Goal: Check status: Check status

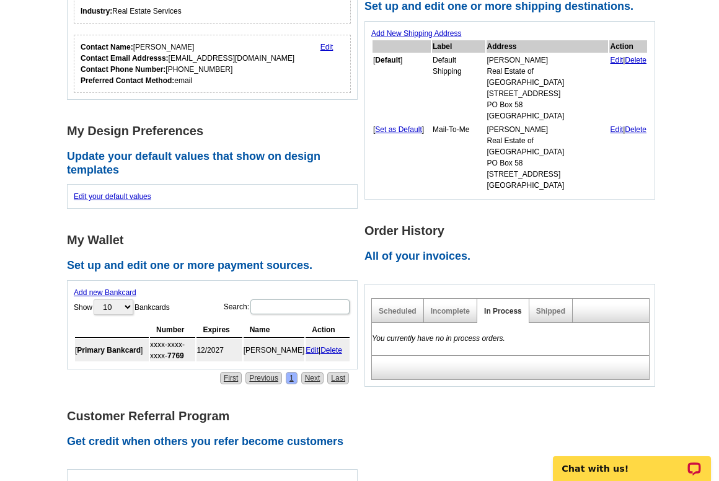
scroll to position [260, 0]
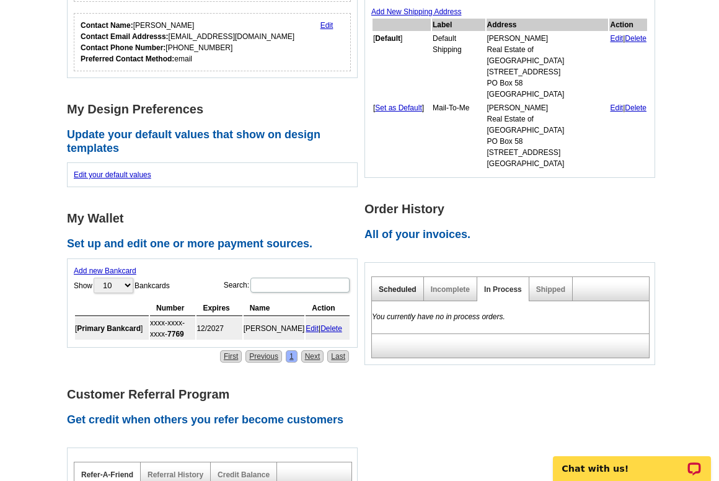
click at [390, 285] on link "Scheduled" at bounding box center [398, 289] width 38 height 9
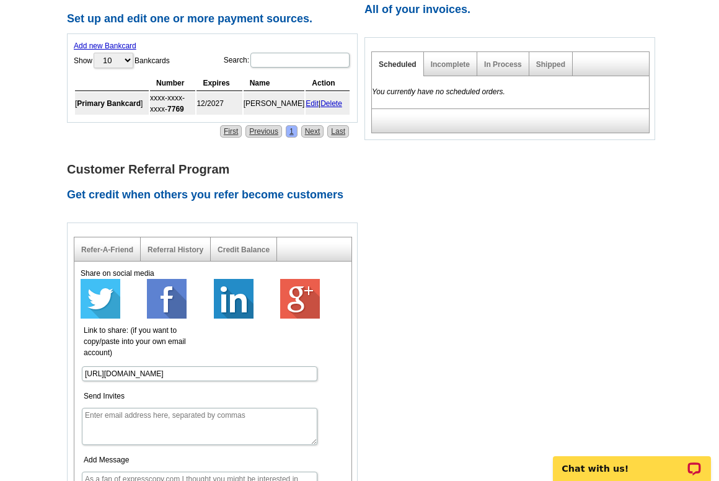
scroll to position [486, 0]
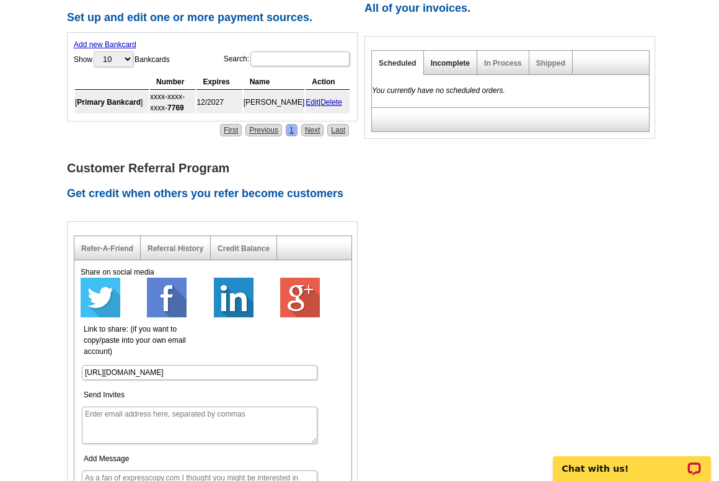
click at [454, 59] on link "Incomplete" at bounding box center [450, 63] width 39 height 9
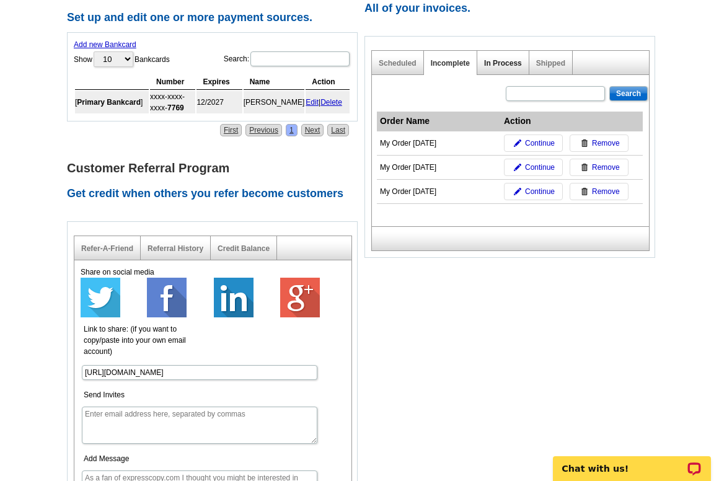
click at [507, 59] on link "In Process" at bounding box center [503, 63] width 38 height 9
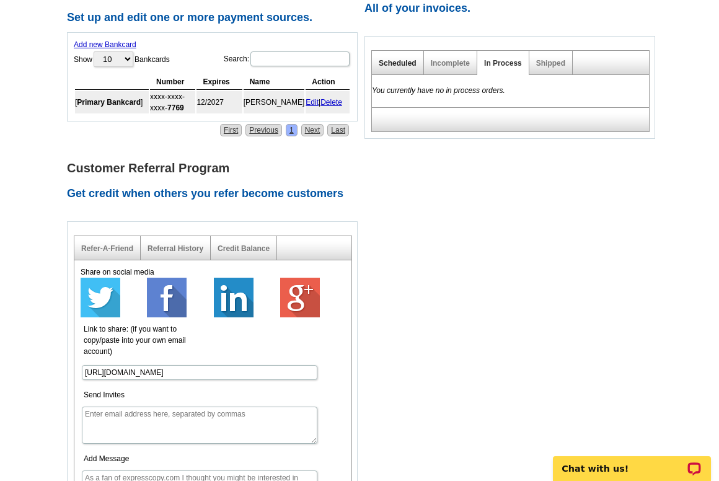
click at [408, 59] on link "Scheduled" at bounding box center [398, 63] width 38 height 9
click at [462, 59] on link "Incomplete" at bounding box center [450, 63] width 39 height 9
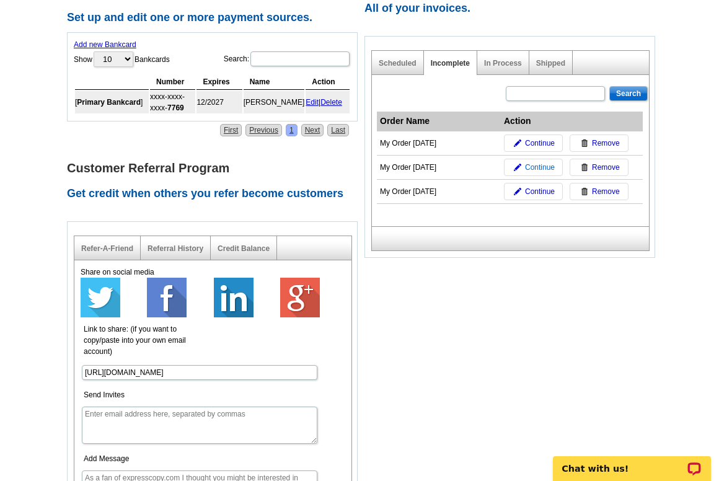
click at [535, 162] on span "Continue" at bounding box center [540, 167] width 30 height 11
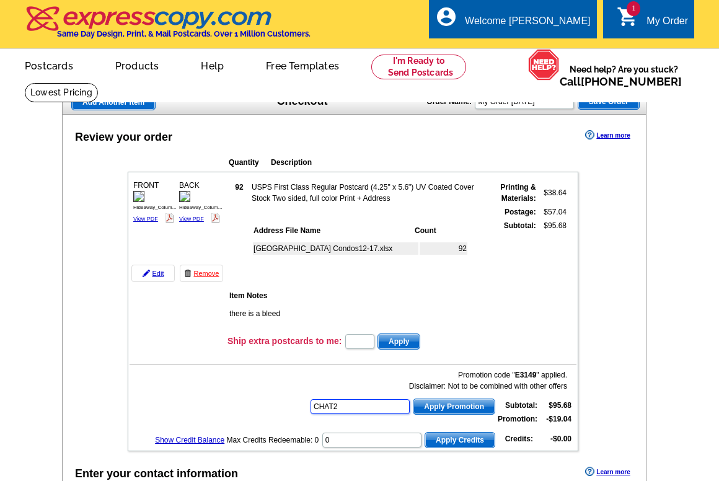
type input "CHAT20"
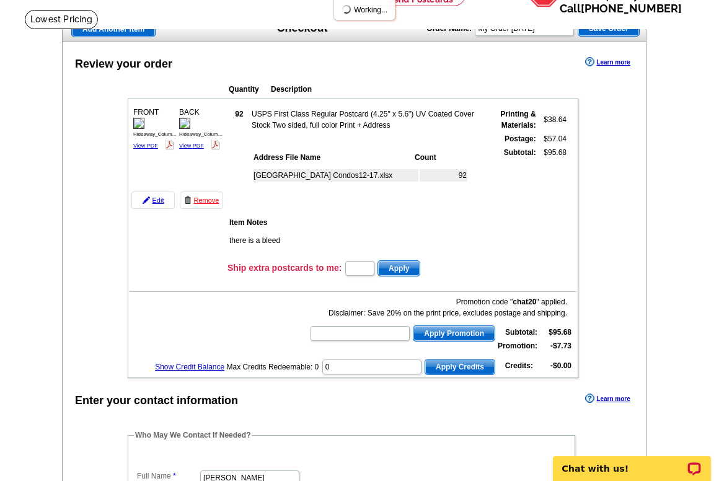
scroll to position [79, 0]
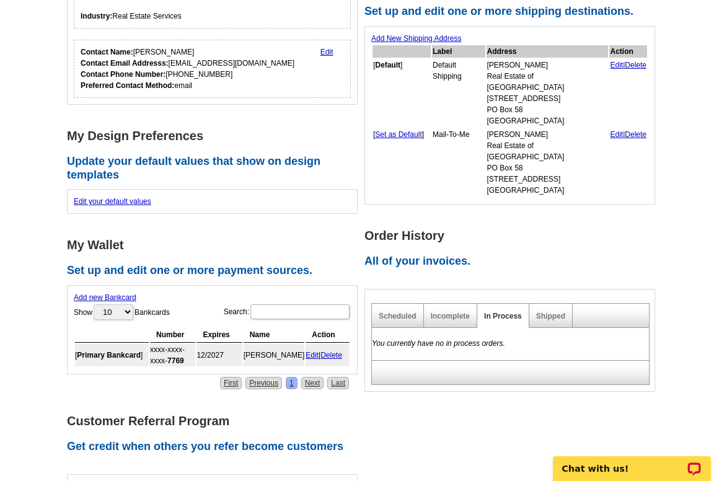
scroll to position [228, 0]
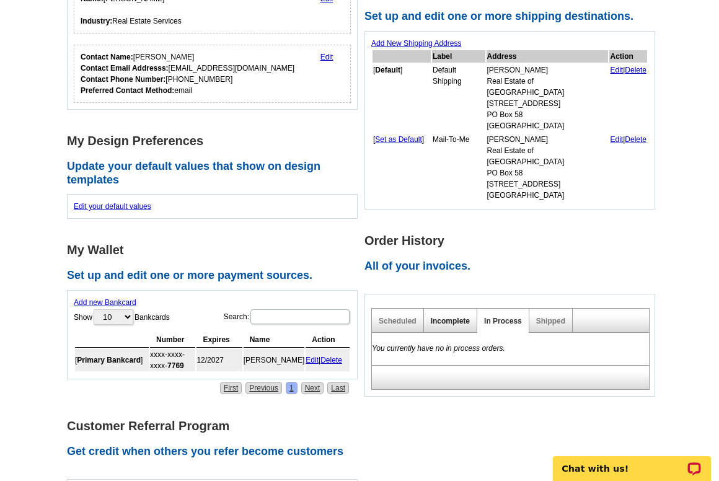
click at [445, 317] on link "Incomplete" at bounding box center [450, 321] width 39 height 9
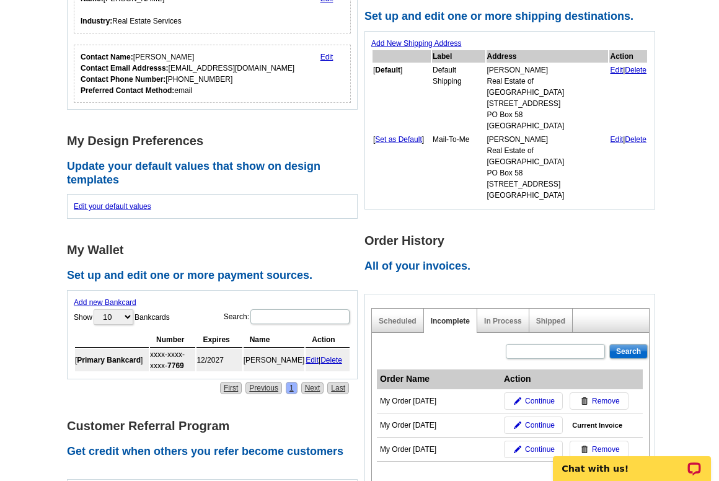
click at [582, 446] on img at bounding box center [584, 449] width 7 height 7
click at [548, 420] on span "Continue" at bounding box center [540, 425] width 30 height 11
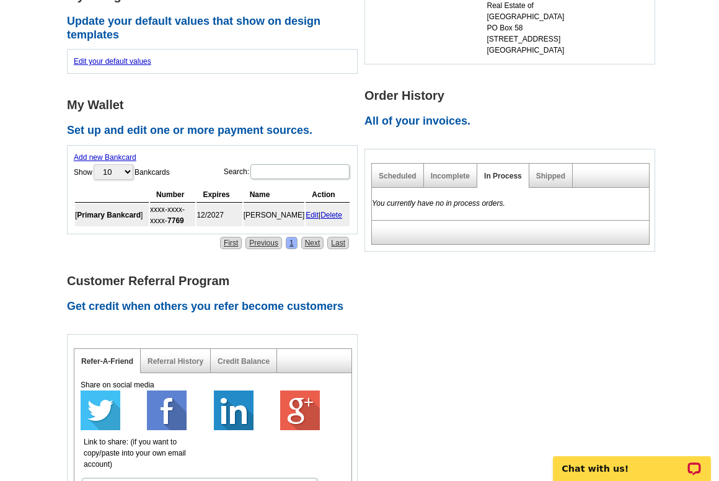
scroll to position [376, 0]
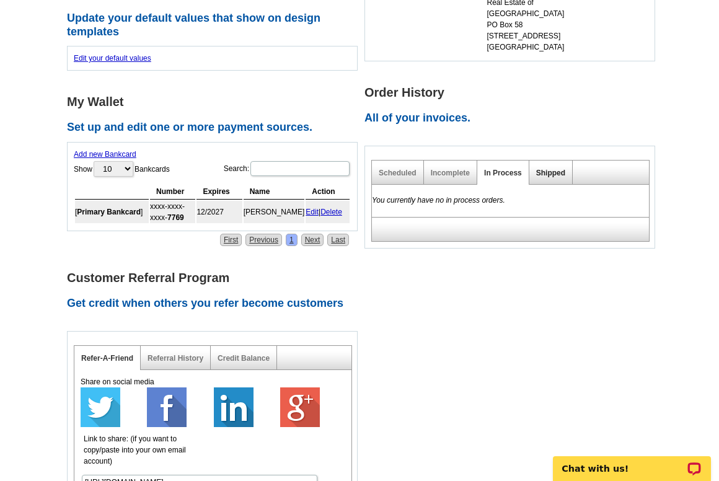
click at [549, 169] on link "Shipped" at bounding box center [550, 173] width 29 height 9
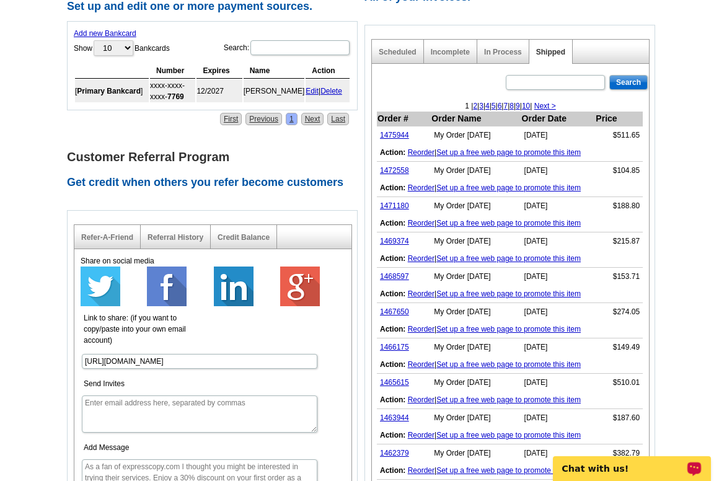
scroll to position [497, 0]
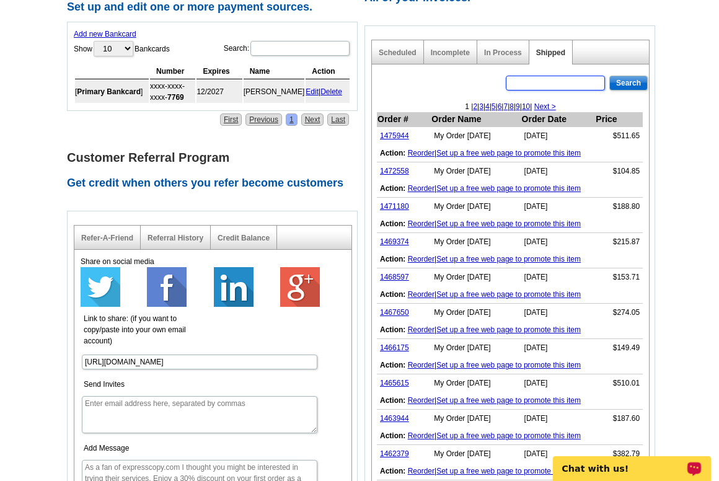
click at [556, 76] on input "text" at bounding box center [555, 83] width 99 height 15
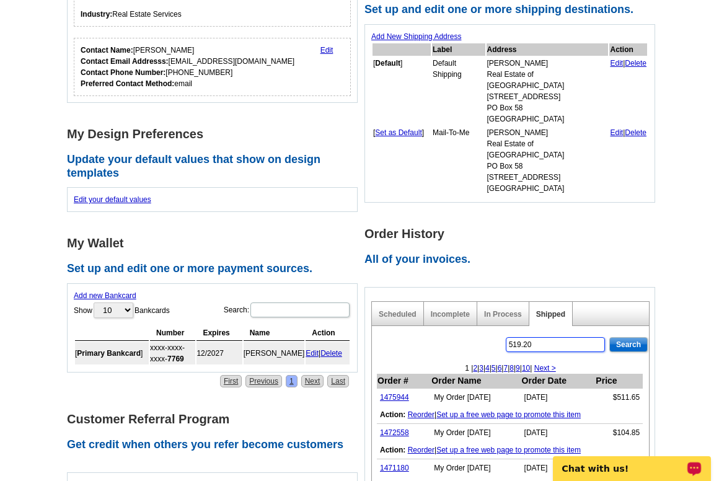
scroll to position [234, 0]
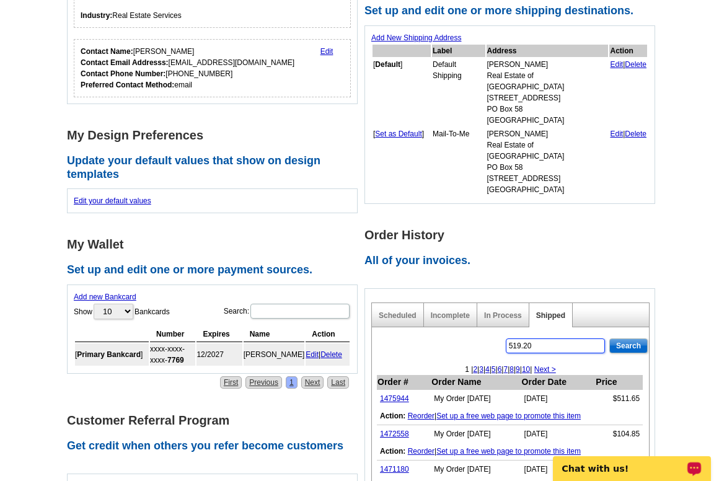
type input "519.20"
click at [629, 339] on input "Search" at bounding box center [629, 346] width 38 height 15
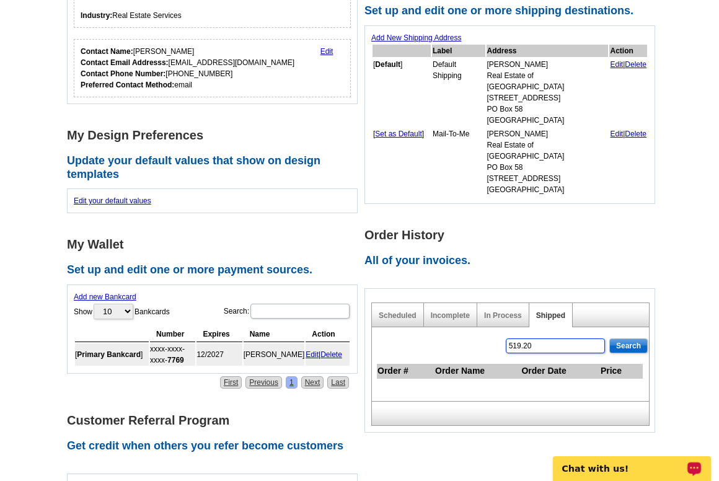
click at [553, 339] on input "519.20" at bounding box center [555, 346] width 99 height 15
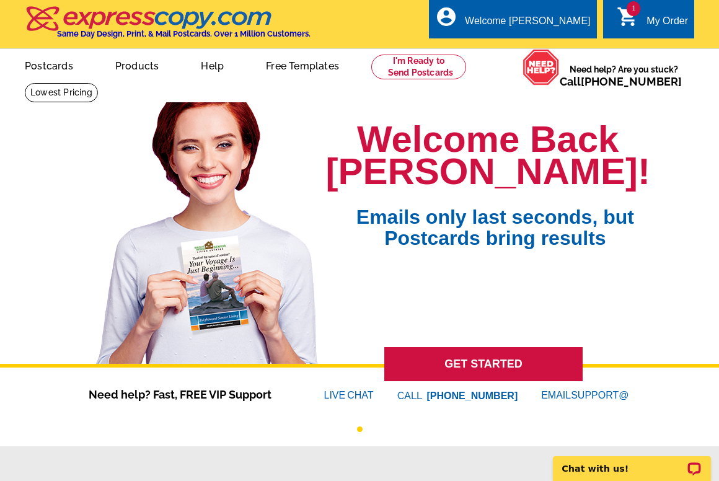
click at [641, 21] on link "1 shopping_cart My Order" at bounding box center [652, 22] width 71 height 16
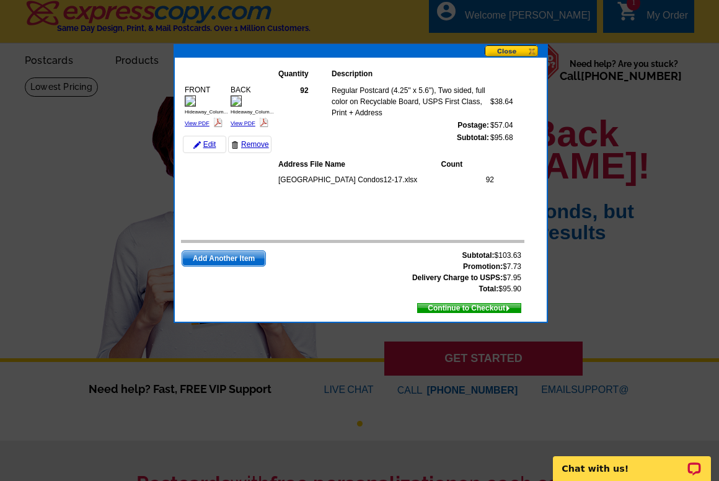
scroll to position [11, 0]
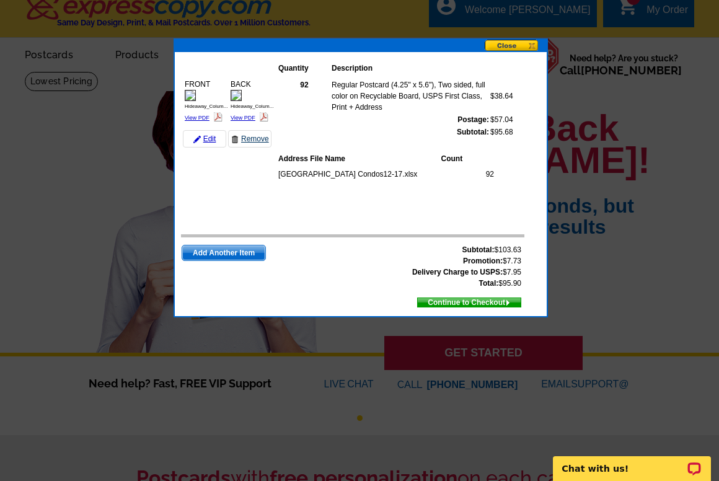
click at [248, 136] on link "Remove" at bounding box center [249, 138] width 43 height 17
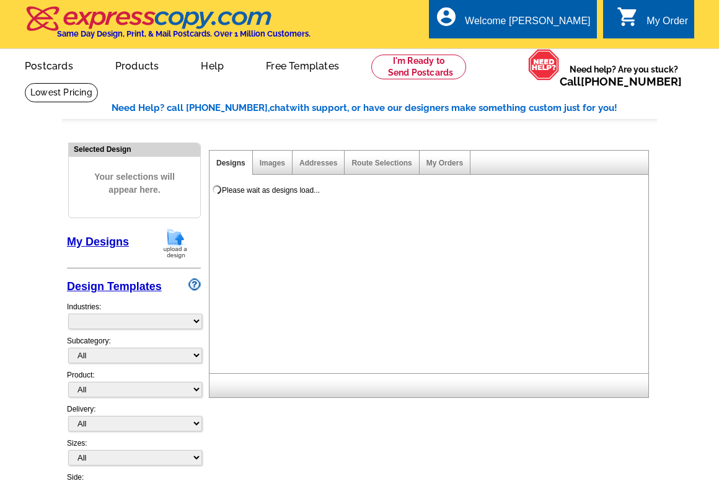
select select "785"
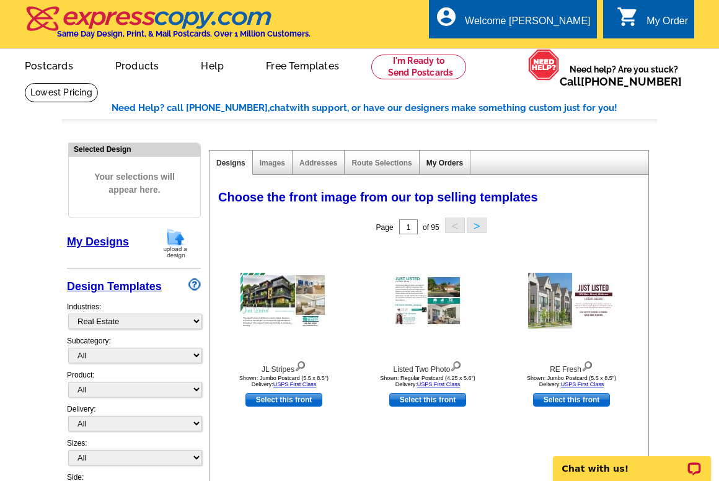
click at [430, 166] on link "My Orders" at bounding box center [445, 163] width 37 height 9
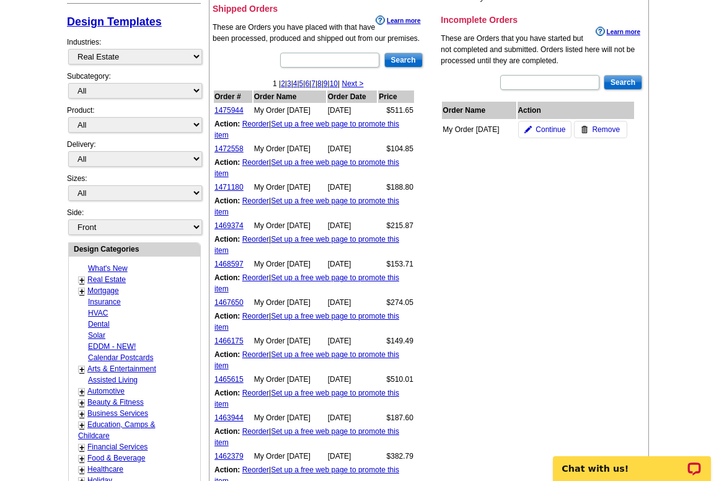
scroll to position [265, 0]
click at [542, 129] on span "Continue" at bounding box center [551, 128] width 30 height 11
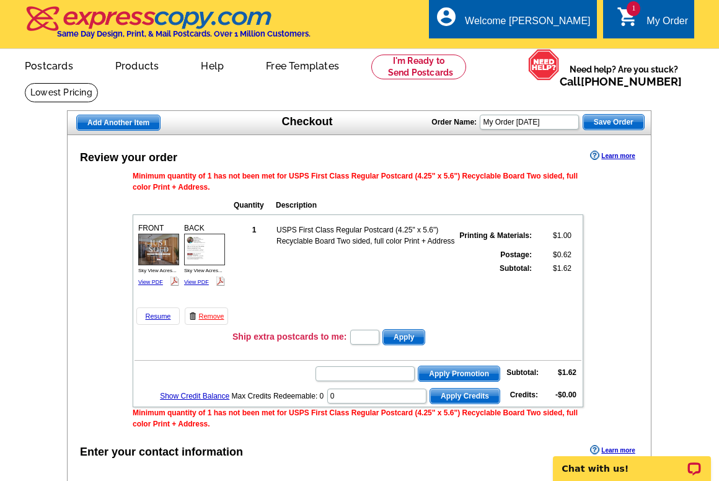
click at [628, 20] on icon "shopping_cart" at bounding box center [628, 17] width 22 height 22
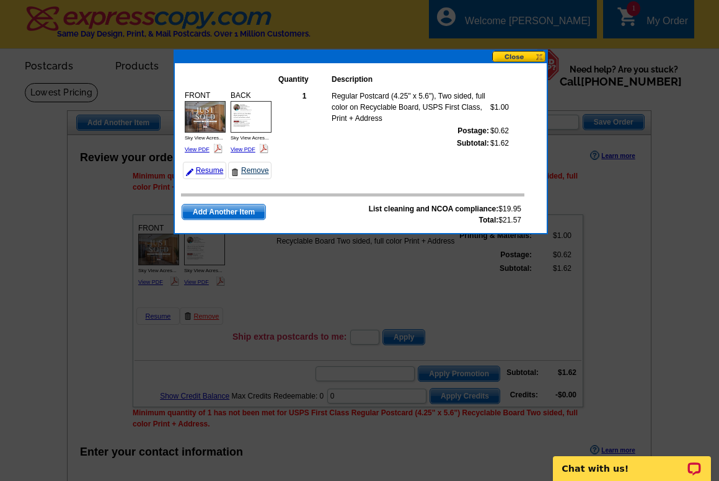
click at [254, 169] on link "Remove" at bounding box center [249, 170] width 43 height 17
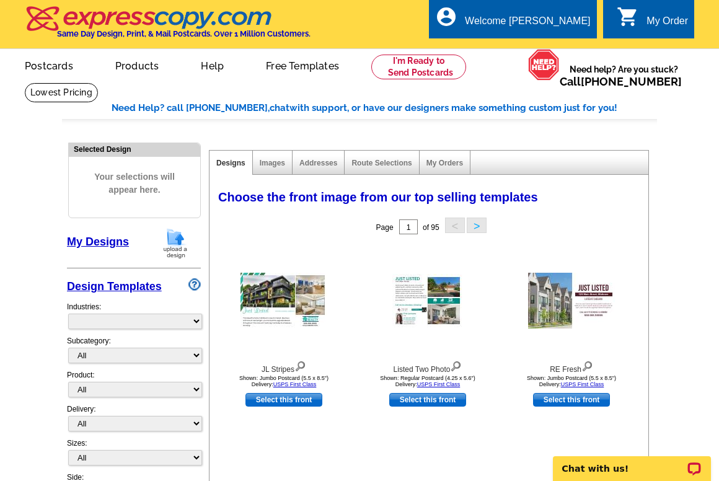
select select "785"
click at [542, 48] on link "My Account" at bounding box center [559, 47] width 53 height 11
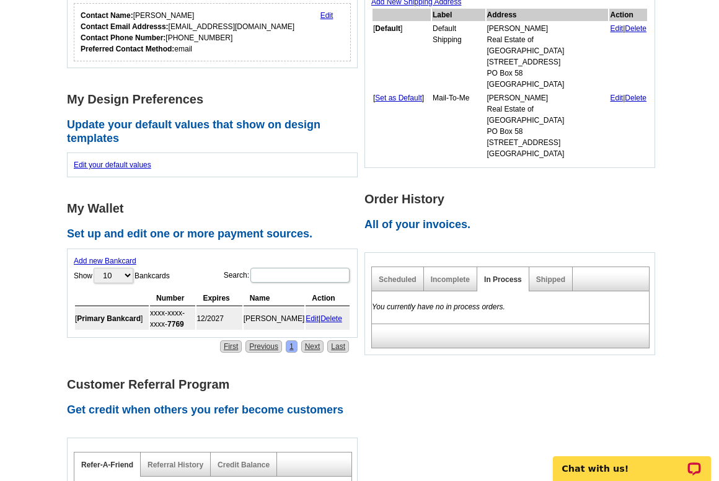
scroll to position [273, 0]
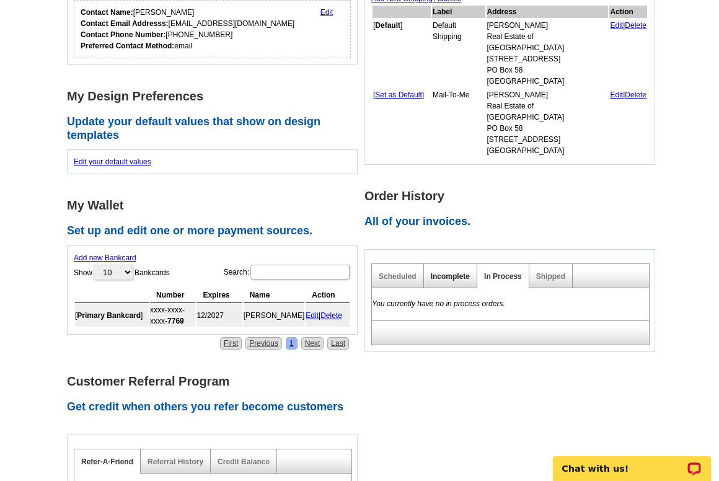
click at [448, 272] on link "Incomplete" at bounding box center [450, 276] width 39 height 9
click at [499, 272] on link "In Process" at bounding box center [503, 276] width 38 height 9
click at [541, 272] on link "Shipped" at bounding box center [550, 276] width 29 height 9
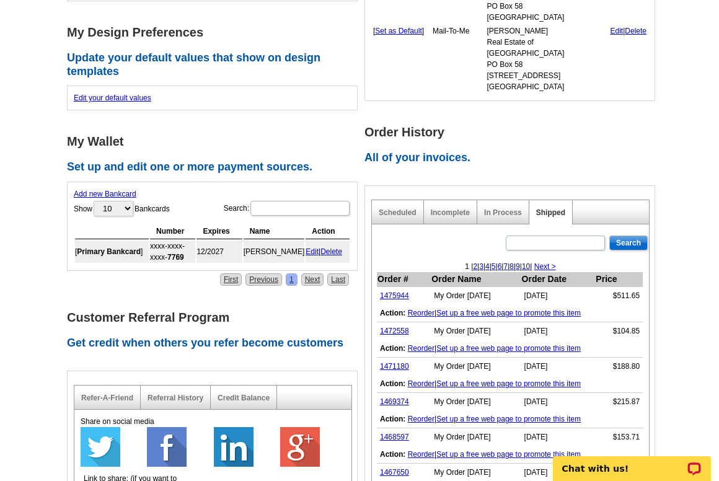
scroll to position [330, 0]
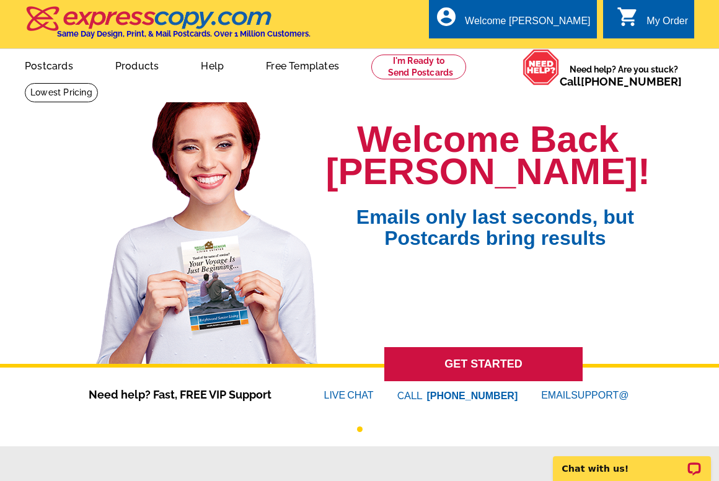
scroll to position [3, 0]
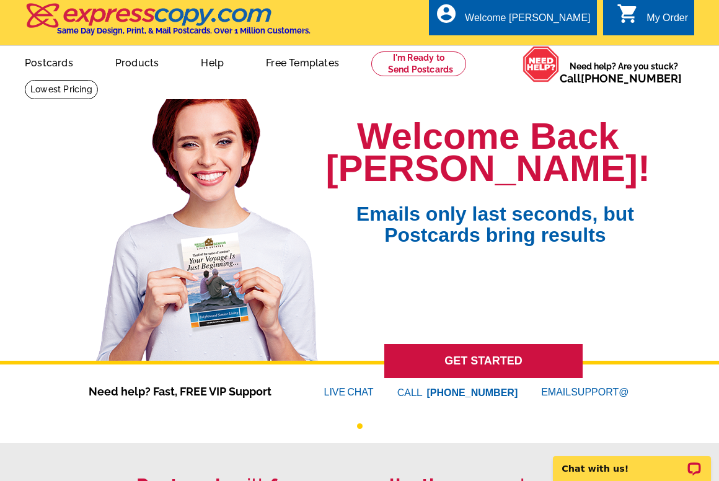
click at [641, 17] on link "0 shopping_cart My Order" at bounding box center [652, 19] width 71 height 16
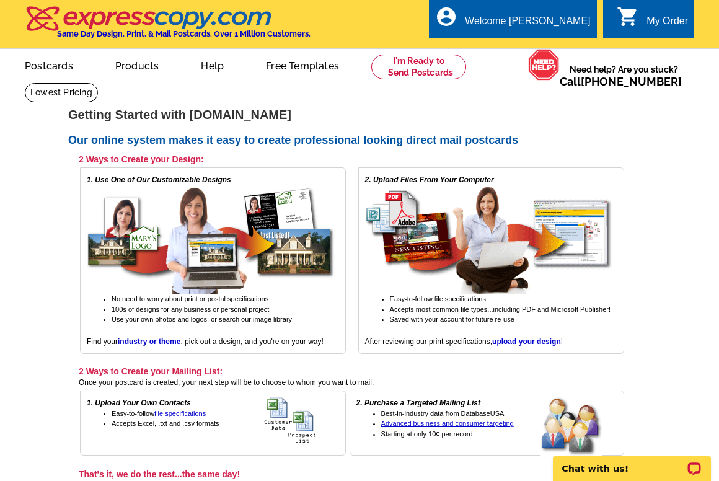
click at [613, 20] on div "0 shopping_cart My Order" at bounding box center [648, 18] width 91 height 39
click at [545, 43] on link "My Account" at bounding box center [559, 47] width 53 height 11
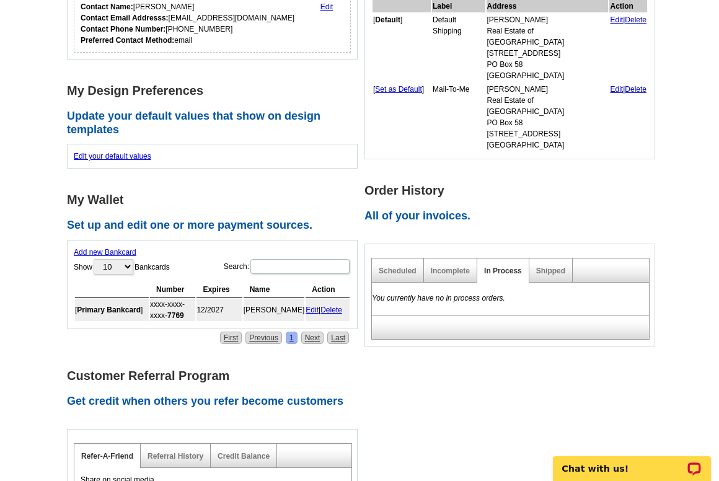
scroll to position [282, 0]
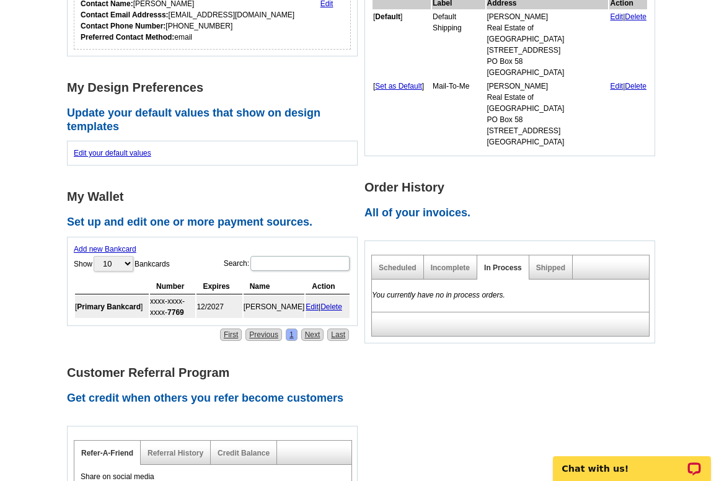
click at [548, 256] on div "Shipped" at bounding box center [551, 268] width 43 height 24
click at [549, 264] on link "Shipped" at bounding box center [550, 268] width 29 height 9
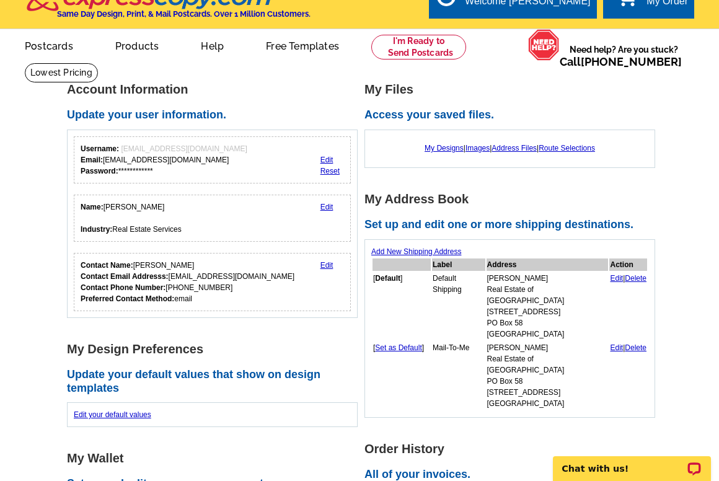
scroll to position [0, 0]
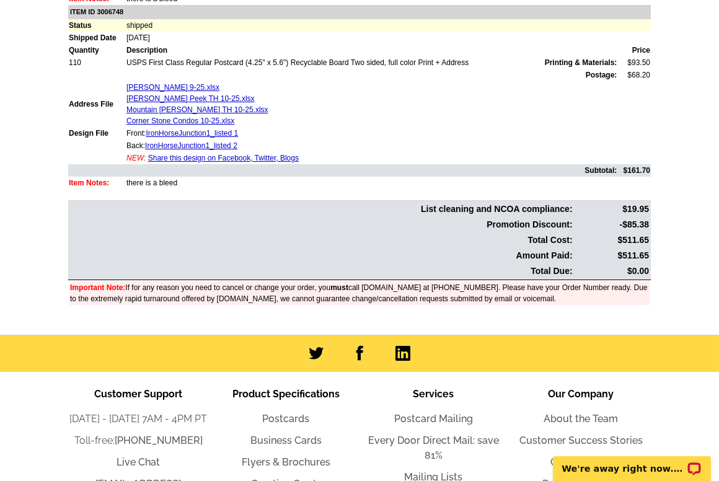
scroll to position [588, 0]
